Goal: Task Accomplishment & Management: Manage account settings

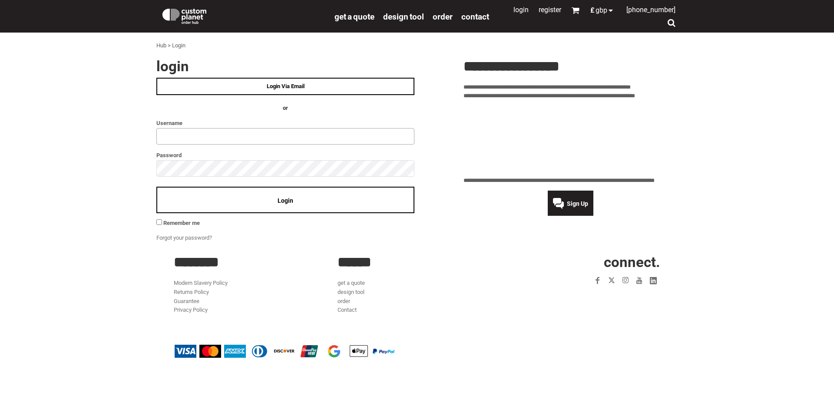
click at [227, 141] on input "text" at bounding box center [285, 136] width 258 height 17
type input "********"
click input "**" at bounding box center [0, 0] width 0 height 0
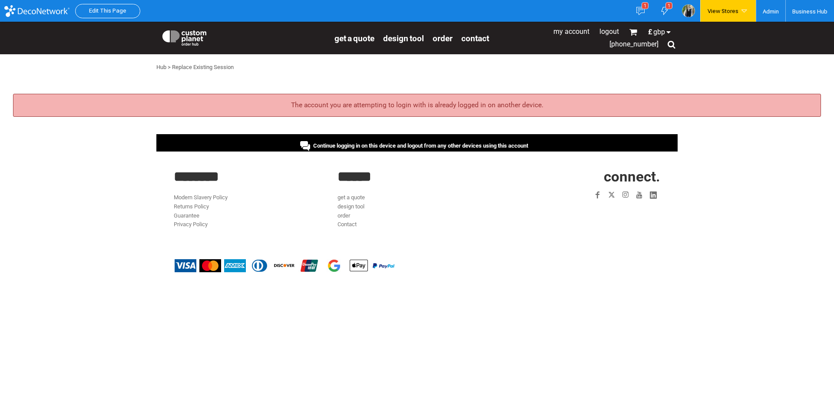
click at [337, 145] on span "Continue logging in on this device and logout from any other devices using this…" at bounding box center [420, 145] width 215 height 7
